Goal: Information Seeking & Learning: Learn about a topic

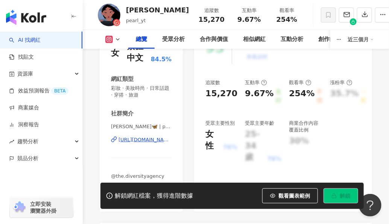
scroll to position [119, 0]
drag, startPoint x: 149, startPoint y: 127, endPoint x: 168, endPoint y: 128, distance: 19.2
click at [168, 128] on span "彭郁彤 𝐏𝐞𝐚𝐫𝐥🦋 | pearl_yt" at bounding box center [141, 126] width 61 height 7
copy span "yt"
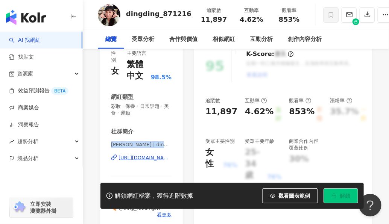
scroll to position [101, 0]
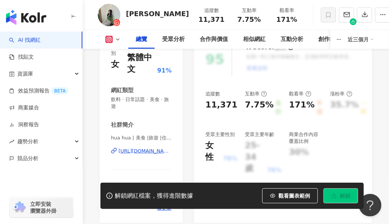
scroll to position [122, 0]
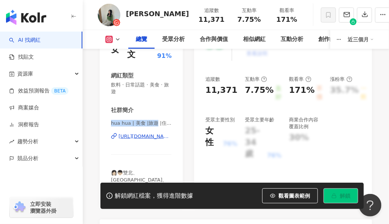
drag, startPoint x: 110, startPoint y: 122, endPoint x: 155, endPoint y: 123, distance: 45.1
click at [155, 123] on div "性別 女 主要語言 繁體中文 91% 網紅類型 飲料 · 日常話題 · 美食 · 旅遊 社群簡介 hua hua | 美食 |旅遊 |住宿 |探店 | hua…" at bounding box center [141, 114] width 83 height 187
copy span "hua hua | 美食 |旅遊"
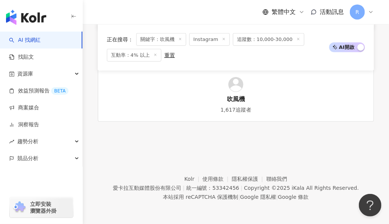
scroll to position [2212, 0]
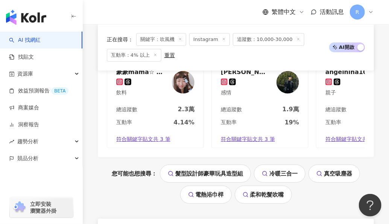
scroll to position [1992, 0]
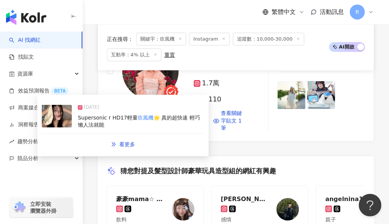
scroll to position [1713, 0]
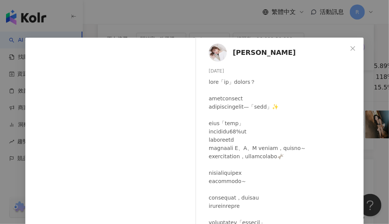
click at [367, 131] on div "Kira K 2025/9/26 107 28 5,412 查看原始貼文" at bounding box center [194, 112] width 389 height 224
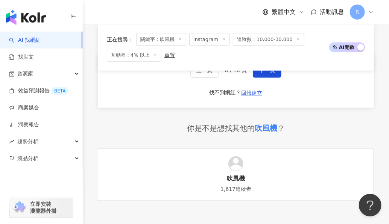
scroll to position [2255, 0]
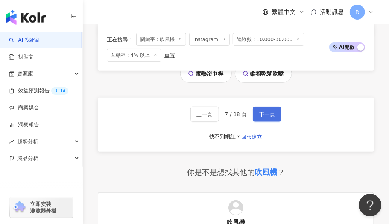
scroll to position [2137, 0]
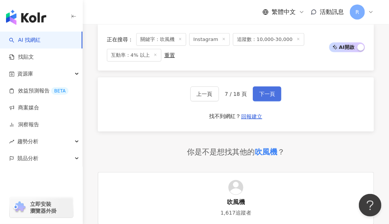
click at [266, 97] on span "下一頁" at bounding box center [267, 94] width 16 height 6
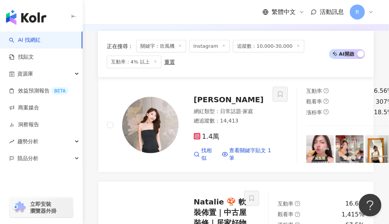
scroll to position [342, 0]
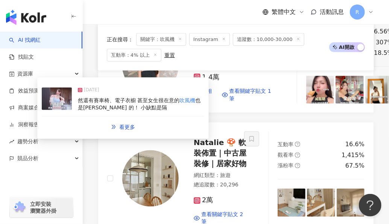
click at [150, 104] on div "然還有賽車椅、電子衣櫥 甚至女生很在意的 吹風機 也是Dyson 的！ 小缺點是隔" at bounding box center [141, 104] width 126 height 15
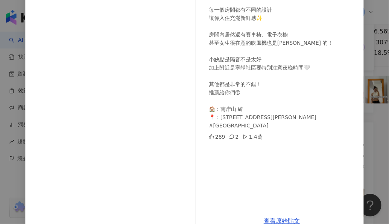
scroll to position [113, 0]
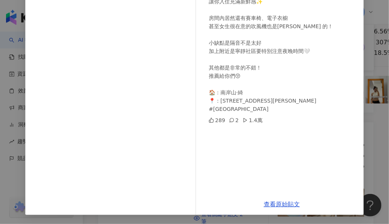
click at [365, 97] on div "柯思廷 2025/5/8 9個人包下整棟 人均只要$1111 就能享有絕美的日式露天湯屋民宿♨️ 每一個房間都有不同的設計 讓你入住充滿新鮮感✨ 房間內居然還…" at bounding box center [194, 112] width 389 height 224
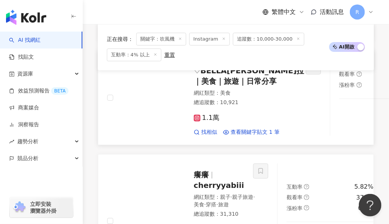
scroll to position [942, 0]
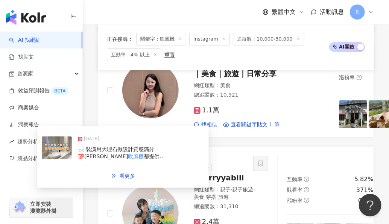
click at [166, 153] on span "都提供Dyson✨好喜歡 起床還有" at bounding box center [122, 160] width 89 height 14
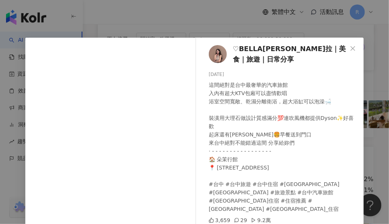
click at [305, 23] on div "♡︎BELLA貝拉｜美食｜旅遊｜日常分享 2025/5/20 這間絕對是台中最奢華的汽車旅館 入內有超大KTV包廂可以盡情歡唱 浴室空間寬敞、乾濕分離衛浴，超…" at bounding box center [194, 112] width 389 height 224
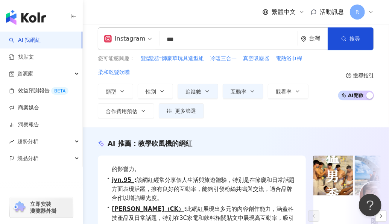
scroll to position [0, 0]
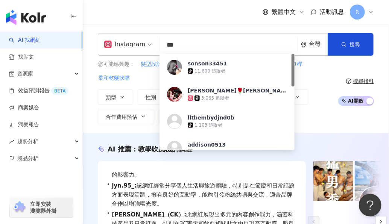
drag, startPoint x: 205, startPoint y: 42, endPoint x: 161, endPoint y: 42, distance: 44.3
click at [162, 42] on input "***" at bounding box center [228, 45] width 132 height 14
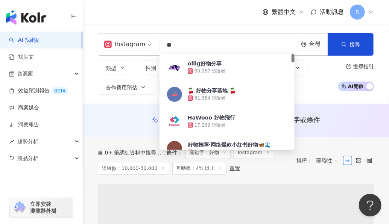
type input "**"
click at [201, 26] on div "Instagram ** 台灣 搜尋 ed7ba390-a10b-4fe6-a411-5b4e2e4119ed ollig好物分享 60,957 追蹤者 🍒 …" at bounding box center [236, 64] width 306 height 80
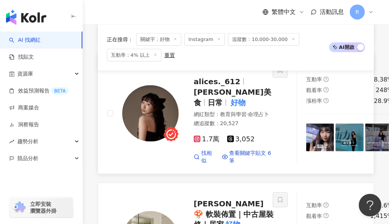
scroll to position [265, 0]
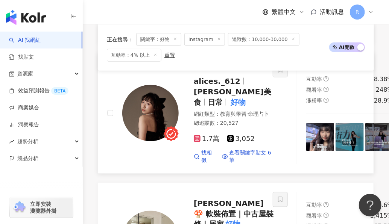
click at [137, 101] on img at bounding box center [150, 113] width 56 height 56
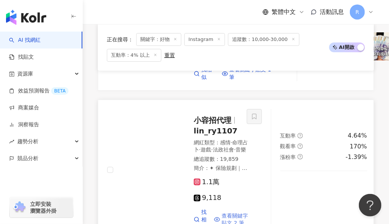
scroll to position [1015, 0]
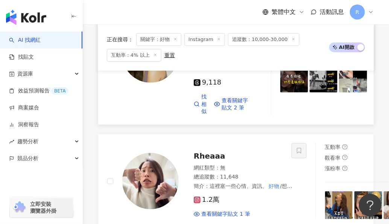
click at [157, 83] on img at bounding box center [150, 54] width 56 height 56
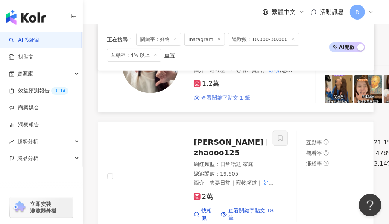
scroll to position [1135, 0]
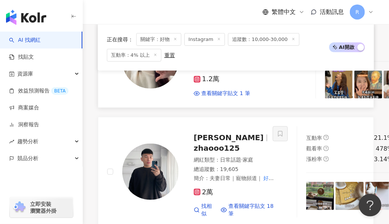
click at [157, 89] on img at bounding box center [150, 60] width 56 height 56
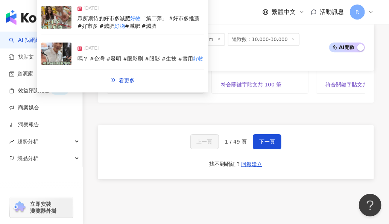
scroll to position [1911, 0]
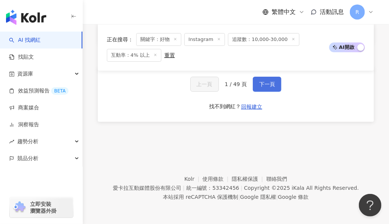
click at [271, 88] on button "下一頁" at bounding box center [267, 84] width 29 height 15
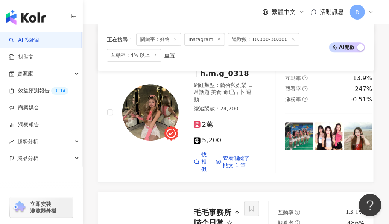
scroll to position [1933, 0]
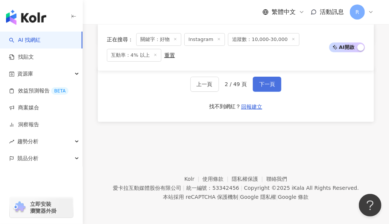
click at [266, 89] on button "下一頁" at bounding box center [267, 84] width 29 height 15
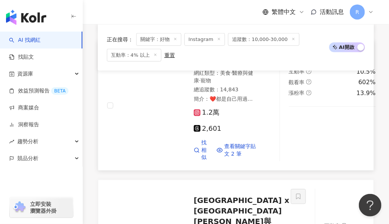
scroll to position [1200, 0]
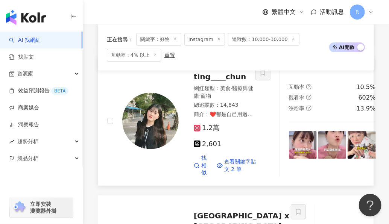
click at [165, 149] on img at bounding box center [150, 121] width 56 height 56
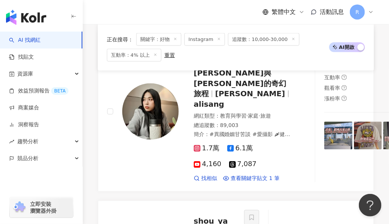
scroll to position [1785, 0]
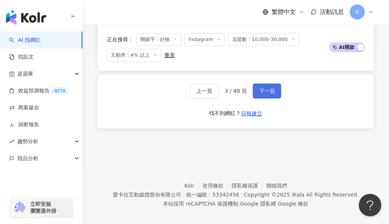
click at [264, 94] on span "下一頁" at bounding box center [267, 91] width 16 height 6
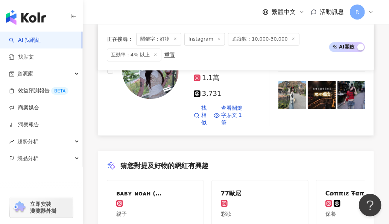
scroll to position [1581, 0]
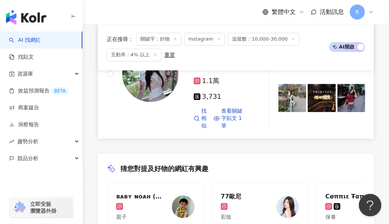
click at [150, 102] on img at bounding box center [150, 73] width 56 height 56
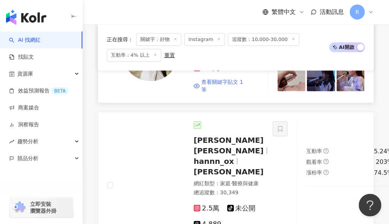
scroll to position [1008, 0]
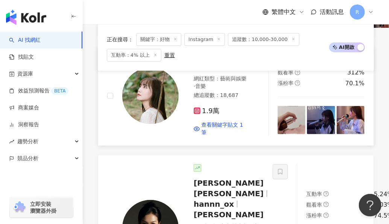
click at [145, 121] on img at bounding box center [150, 96] width 56 height 56
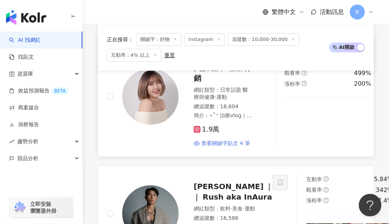
scroll to position [775, 0]
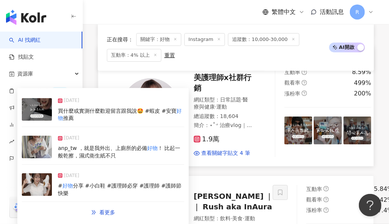
click at [226, 93] on div "安寶Amber 醫美護理師x社群行銷" at bounding box center [223, 78] width 59 height 32
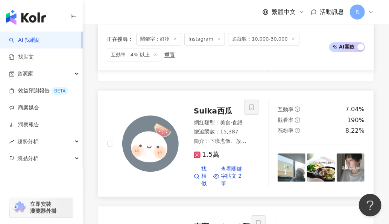
scroll to position [612, 0]
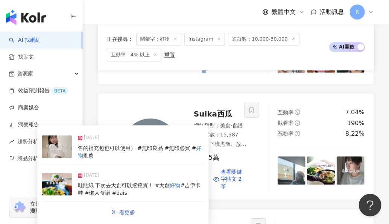
click at [215, 118] on span "Suika西瓜" at bounding box center [213, 113] width 38 height 9
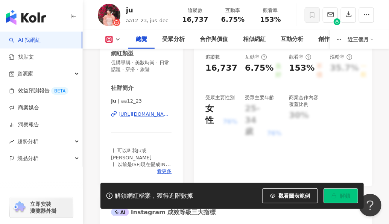
click at [121, 100] on span "𝗝𝘂 | aa12_23" at bounding box center [141, 101] width 61 height 7
drag, startPoint x: 121, startPoint y: 101, endPoint x: 140, endPoint y: 100, distance: 18.5
click at [140, 100] on span "𝗝𝘂 | aa12_23" at bounding box center [141, 101] width 61 height 7
click at [124, 100] on span "𝗝𝘂 | aa12_23" at bounding box center [141, 101] width 61 height 7
drag, startPoint x: 121, startPoint y: 100, endPoint x: 140, endPoint y: 101, distance: 19.2
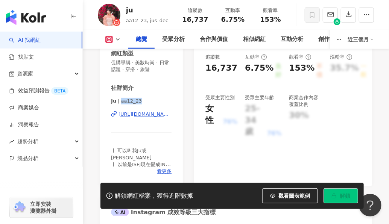
click at [140, 101] on span "𝗝𝘂 | aa12_23" at bounding box center [141, 101] width 61 height 7
copy span "12_23"
click at [126, 101] on span "𝗝𝘂 | aa12_23" at bounding box center [141, 101] width 61 height 7
drag, startPoint x: 122, startPoint y: 101, endPoint x: 156, endPoint y: 84, distance: 38.8
click at [144, 101] on span "𝗝𝘂 | aa12_23" at bounding box center [141, 101] width 61 height 7
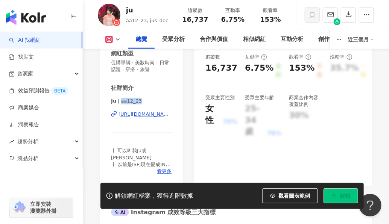
copy span "12_23"
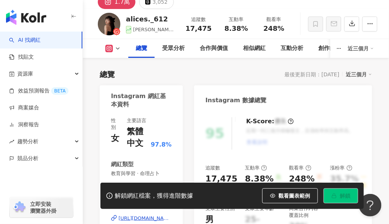
scroll to position [104, 0]
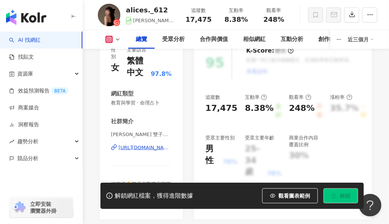
click at [130, 134] on span "[PERSON_NAME] 雙子座｜女性成長 | [PERSON_NAME]._612" at bounding box center [141, 134] width 61 height 7
drag, startPoint x: 111, startPoint y: 135, endPoint x: 153, endPoint y: 135, distance: 42.1
click at [153, 135] on span "[PERSON_NAME] 雙子座｜女性成長 | [PERSON_NAME]._612" at bounding box center [141, 134] width 61 height 7
copy span "[PERSON_NAME]百伊 雙子座"
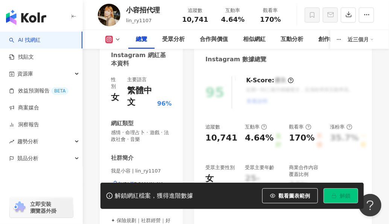
scroll to position [80, 0]
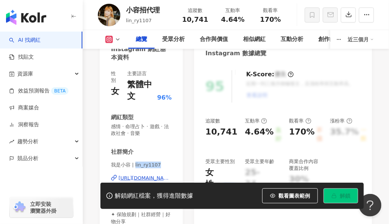
drag, startPoint x: 135, startPoint y: 165, endPoint x: 158, endPoint y: 163, distance: 23.3
click at [159, 165] on span "我是小容 | lin_ry1107" at bounding box center [141, 165] width 61 height 7
copy span "lin_ry1107"
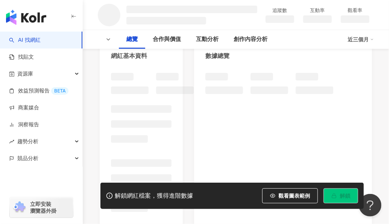
scroll to position [129, 0]
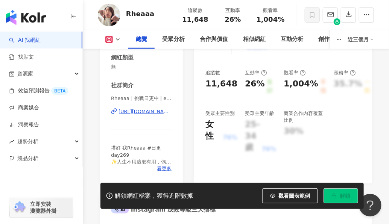
click at [112, 98] on span "Rheaaa | 挑戰日更中 | errorhea" at bounding box center [141, 98] width 61 height 7
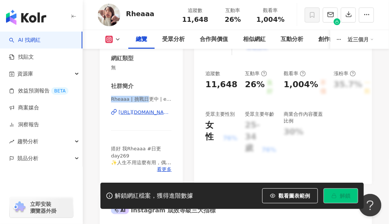
drag, startPoint x: 120, startPoint y: 99, endPoint x: 206, endPoint y: 1, distance: 130.5
click at [156, 100] on div "性別 女 主要語言 無資料 網紅類型 無 社群簡介 Rheaaa | 挑戰日更中 | errorhea https://www.instagram.com/e…" at bounding box center [141, 99] width 83 height 169
copy span "Rheaaa | 挑戰日"
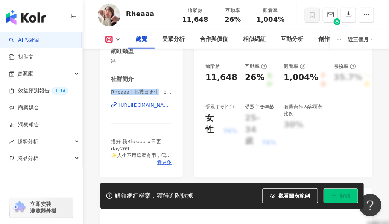
scroll to position [138, 0]
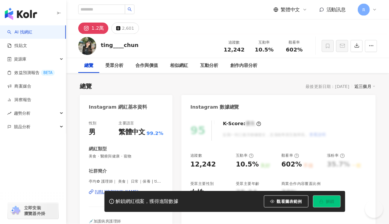
scroll to position [117, 0]
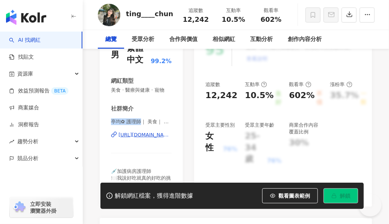
drag, startPoint x: 141, startPoint y: 122, endPoint x: 182, endPoint y: 11, distance: 118.2
click at [141, 122] on div "性別 男 主要語言 繁體中文 99.2% 網紅類型 美食 · 醫療與健康 · 寵物 社群簡介 亭均✿ 護理師｜ 美食｜ 日常｜保養 | ting____chu…" at bounding box center [141, 116] width 83 height 180
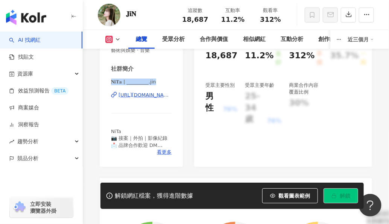
drag, startPoint x: 111, startPoint y: 81, endPoint x: 159, endPoint y: 82, distance: 48.1
click at [159, 82] on span "𝐍𝐢𝐓𝐚 | _________.jin" at bounding box center [141, 82] width 61 height 7
copy span "𝐍𝐢𝐓𝐚 | _________.jin"
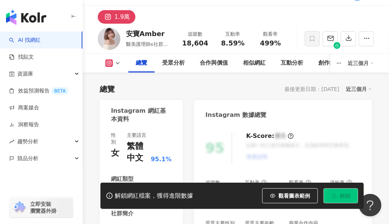
scroll to position [89, 0]
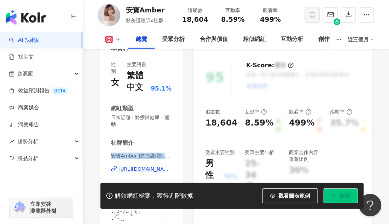
drag, startPoint x: 110, startPoint y: 156, endPoint x: 163, endPoint y: 156, distance: 53.0
click at [163, 156] on div "性別 女 主要語言 繁體中文 95.1% 網紅類型 日常話題 · 醫療與健康 · 運動 社群簡介 安寶Amber |抗癌護理師日記🩸 | yenyeee_08…" at bounding box center [141, 147] width 83 height 187
copy span "安寶Amber |抗癌護理師"
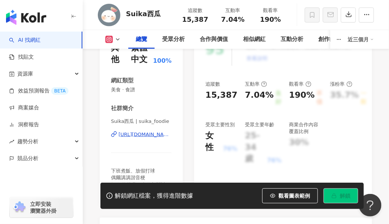
click at [118, 121] on span "Suika西瓜 | suika_foodie" at bounding box center [141, 121] width 61 height 7
drag, startPoint x: 110, startPoint y: 121, endPoint x: 172, endPoint y: 122, distance: 61.3
click at [172, 122] on div "性別 其他 主要語言 繁體中文 100% 網紅類型 美食 · 食譜 社群簡介 Suika西瓜 | suika_foodie https://www.insta…" at bounding box center [141, 116] width 83 height 180
copy span "Suika西瓜 | suika_foodie"
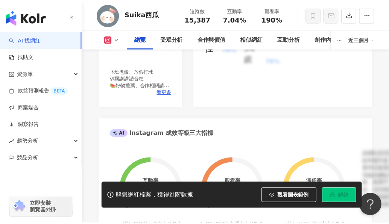
scroll to position [84, 0]
